Goal: Task Accomplishment & Management: Complete application form

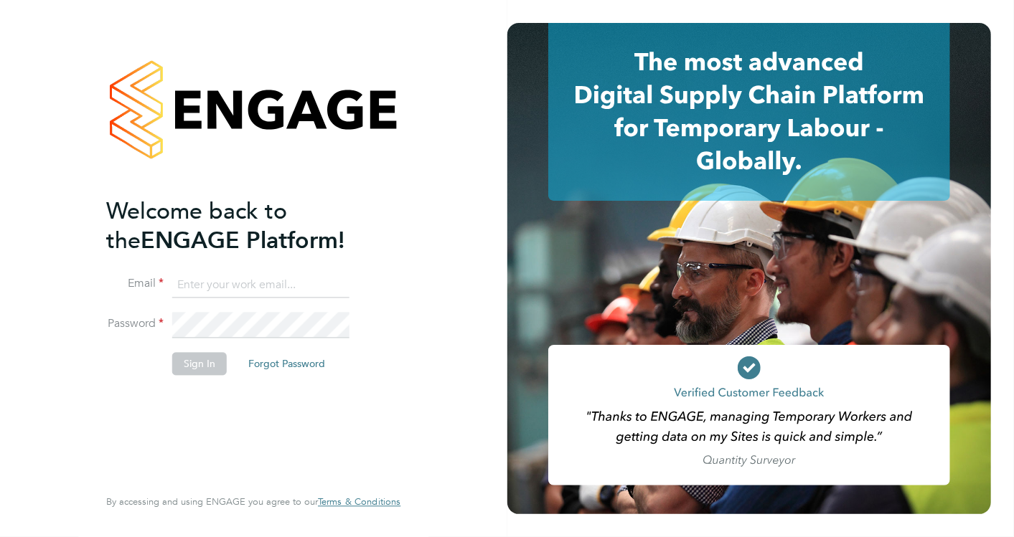
type input "[EMAIL_ADDRESS][PERSON_NAME][DOMAIN_NAME]"
click at [184, 358] on button "Sign In" at bounding box center [199, 363] width 55 height 23
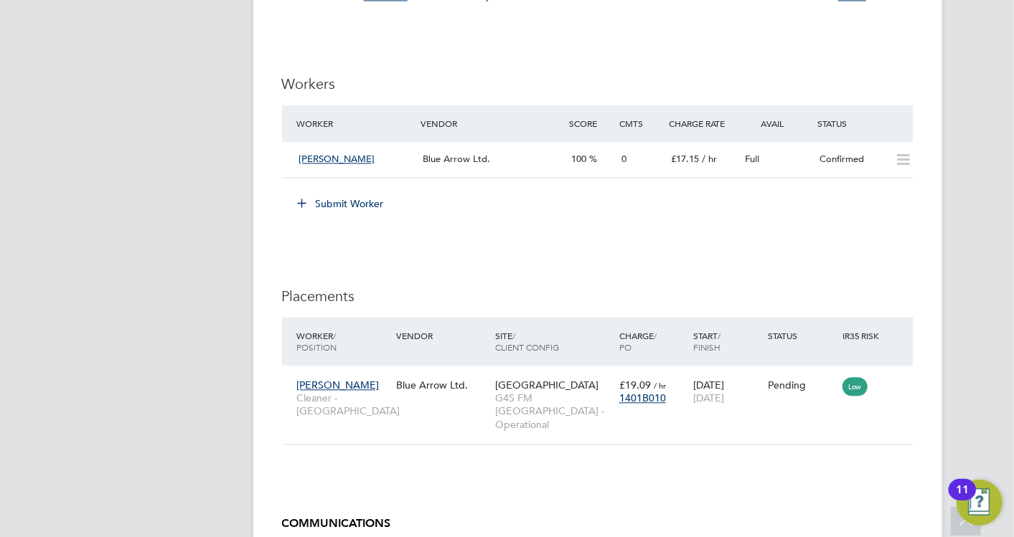
scroll to position [1833, 0]
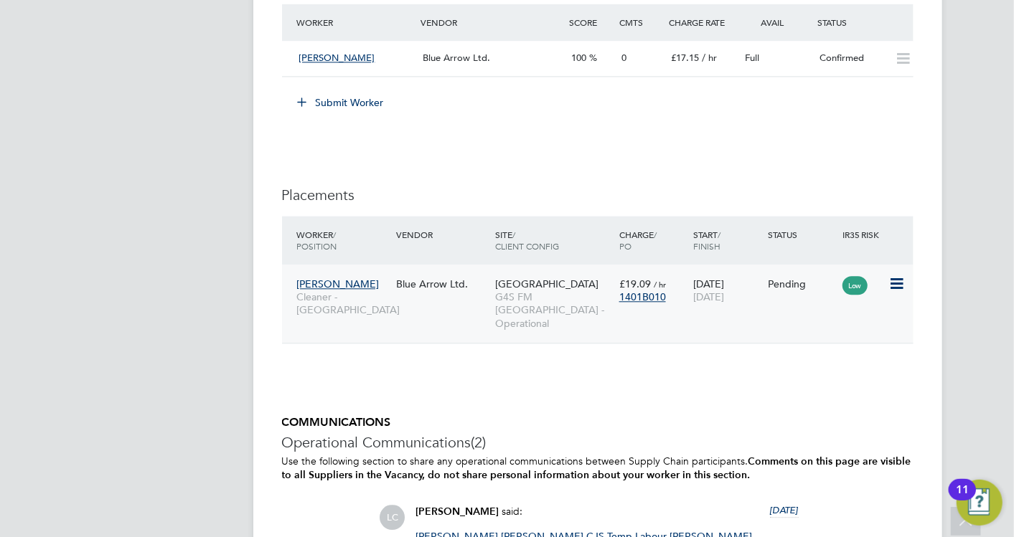
click at [891, 281] on icon at bounding box center [895, 283] width 14 height 17
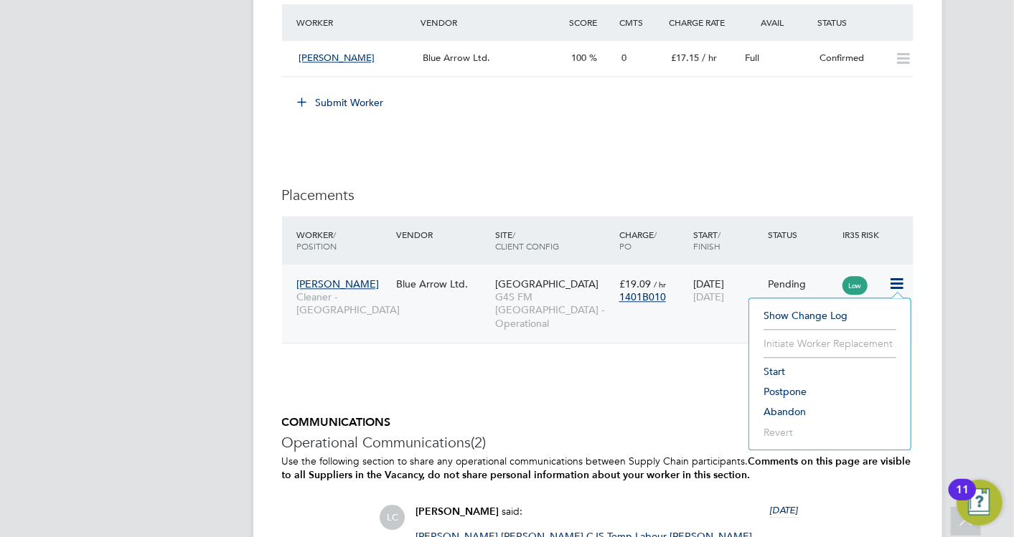
click at [796, 363] on li "Start" at bounding box center [829, 372] width 147 height 20
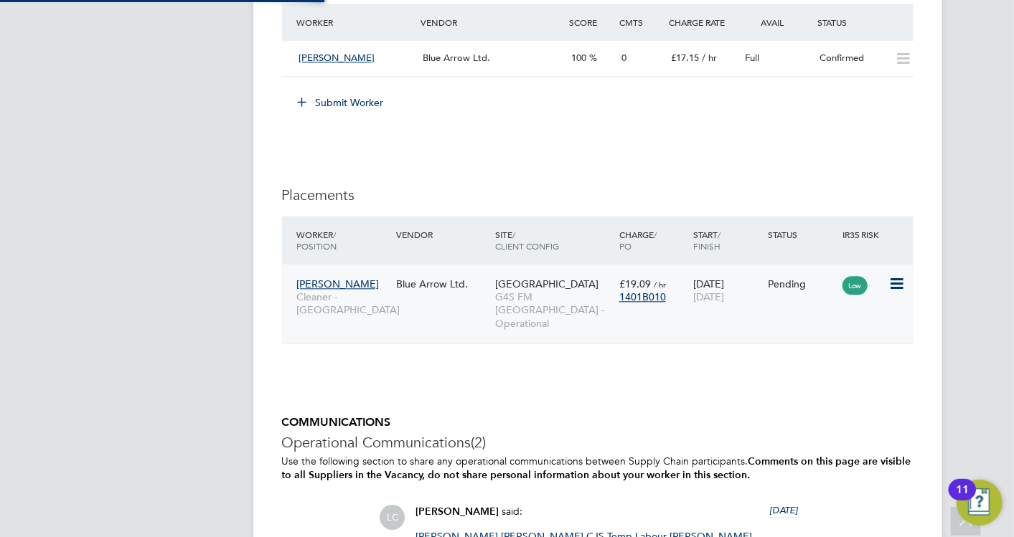
type input "[PERSON_NAME]"
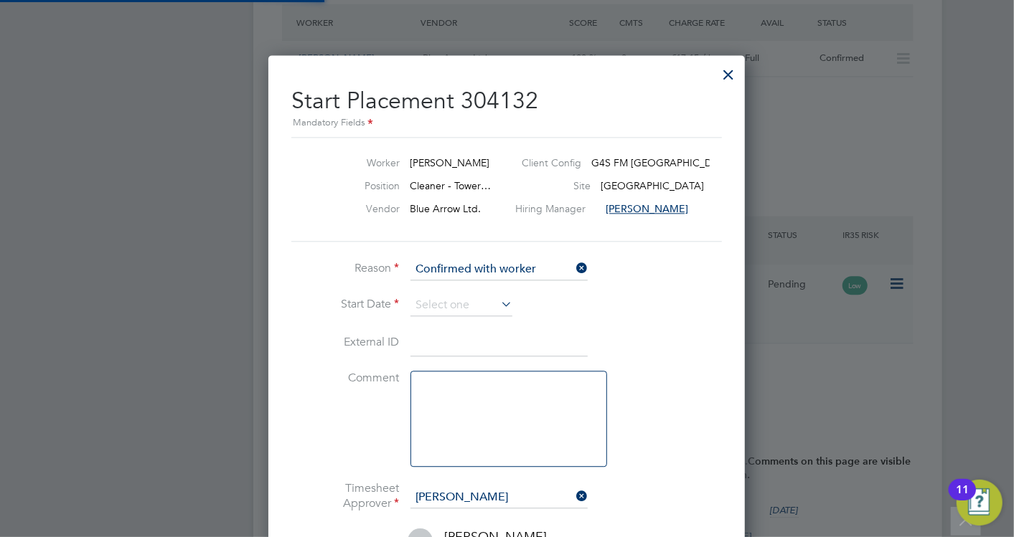
scroll to position [6, 6]
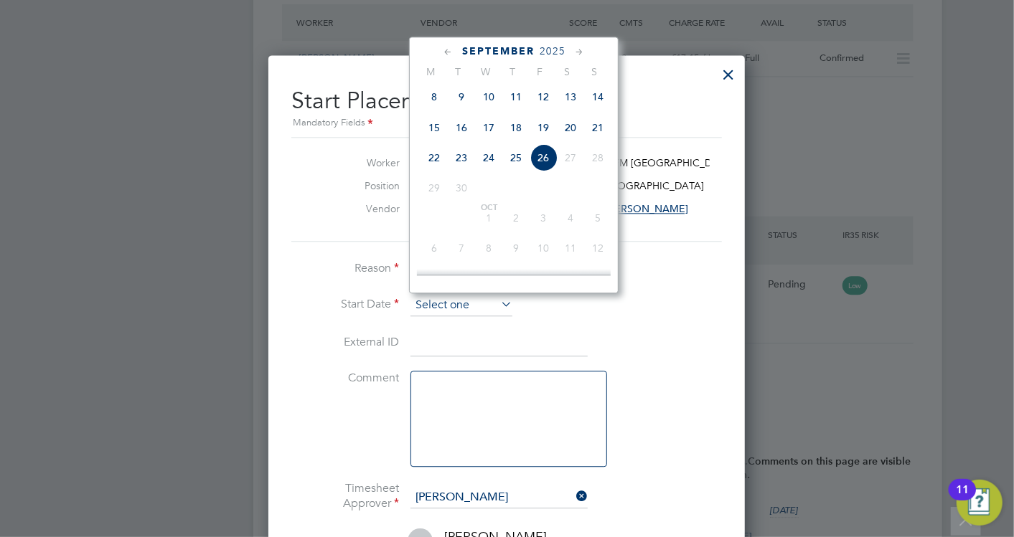
click at [472, 299] on input at bounding box center [461, 306] width 102 height 22
click at [435, 164] on span "22" at bounding box center [433, 156] width 27 height 27
type input "[DATE]"
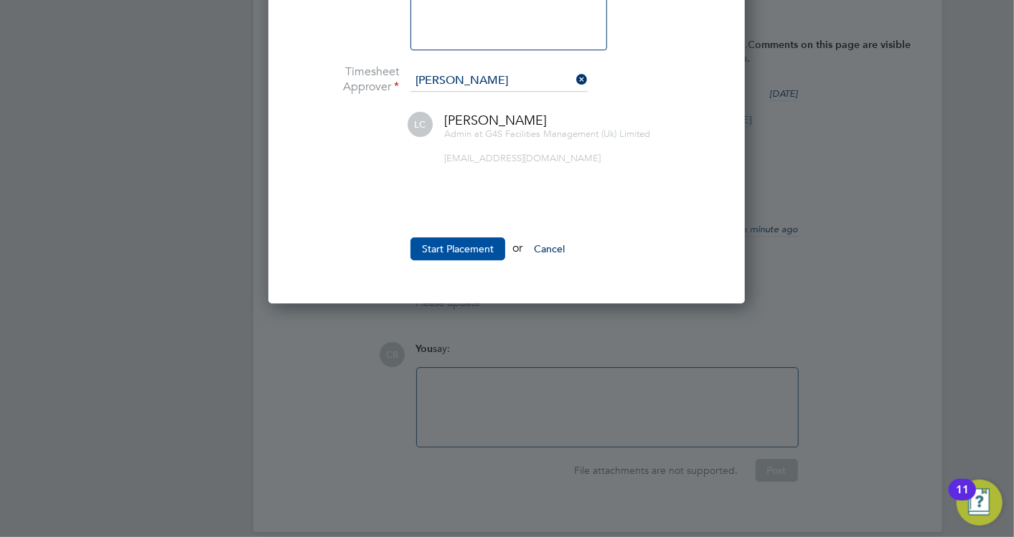
click at [473, 246] on button "Start Placement" at bounding box center [457, 248] width 95 height 23
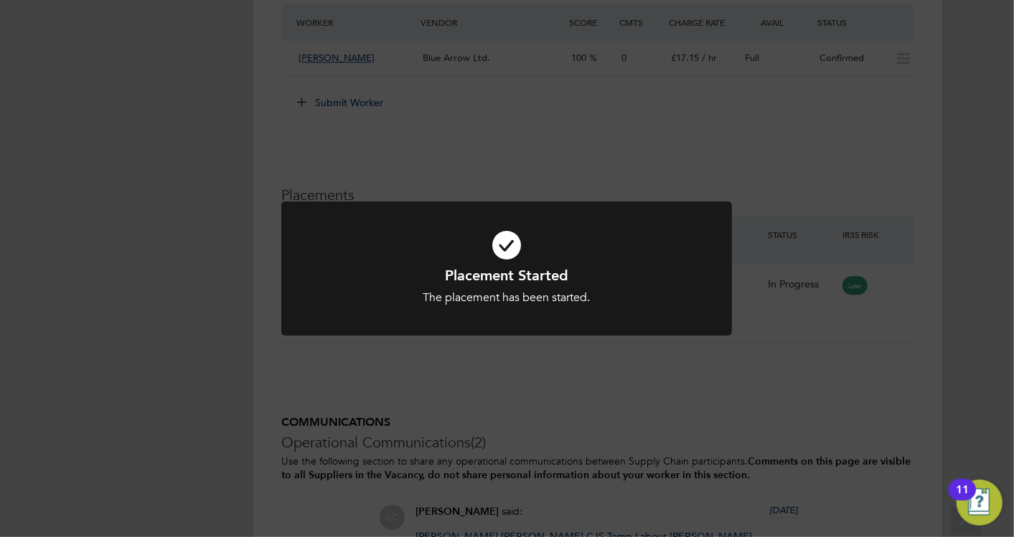
click at [863, 359] on div "Placement Started The placement has been started. Cancel Okay" at bounding box center [507, 268] width 1014 height 537
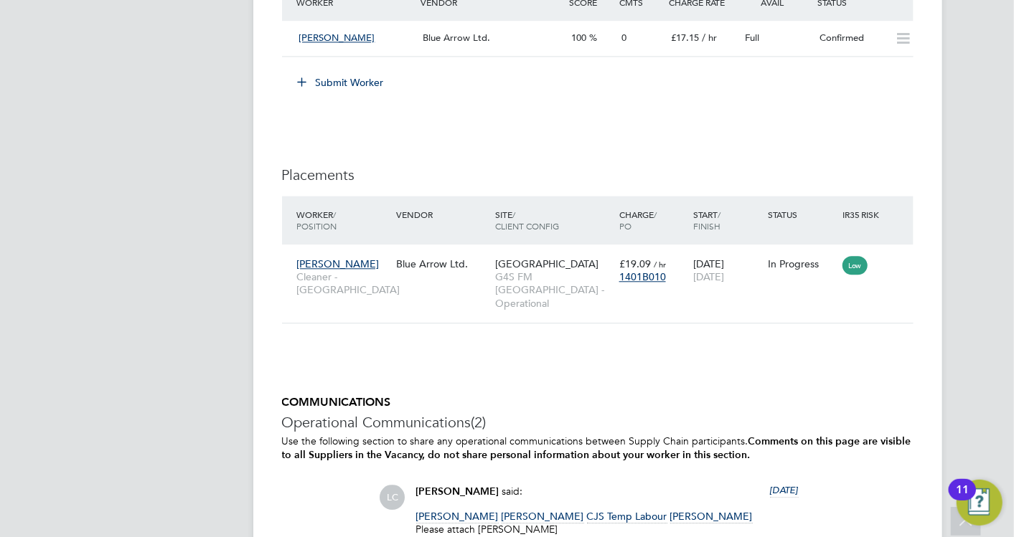
scroll to position [1753, 0]
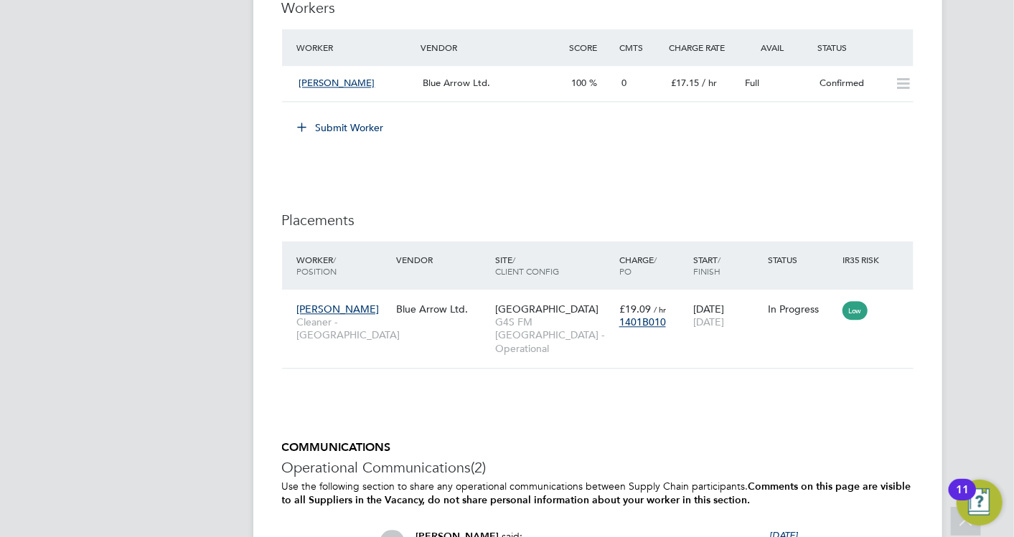
scroll to position [1833, 0]
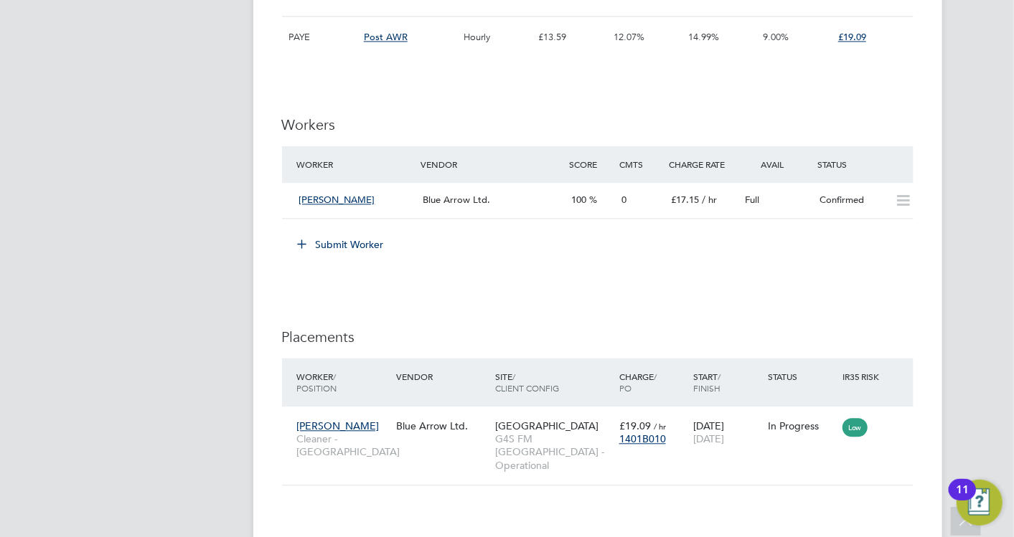
scroll to position [1515, 0]
